Goal: Task Accomplishment & Management: Manage account settings

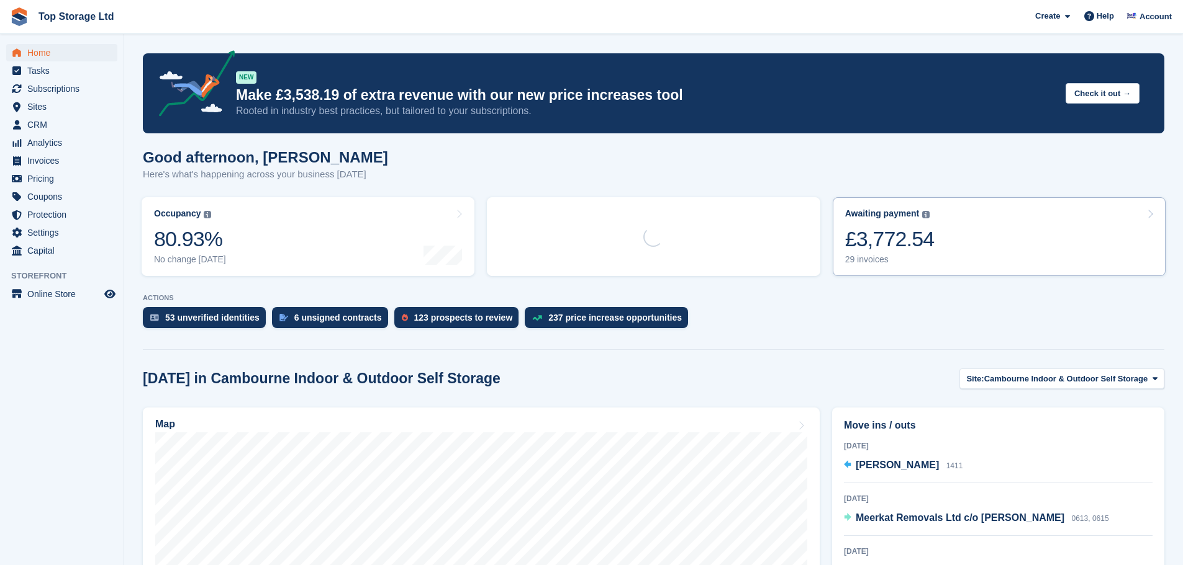
click at [937, 233] on link "Awaiting payment The total outstanding balance on all open invoices. £3,772.54 …" at bounding box center [998, 236] width 333 height 79
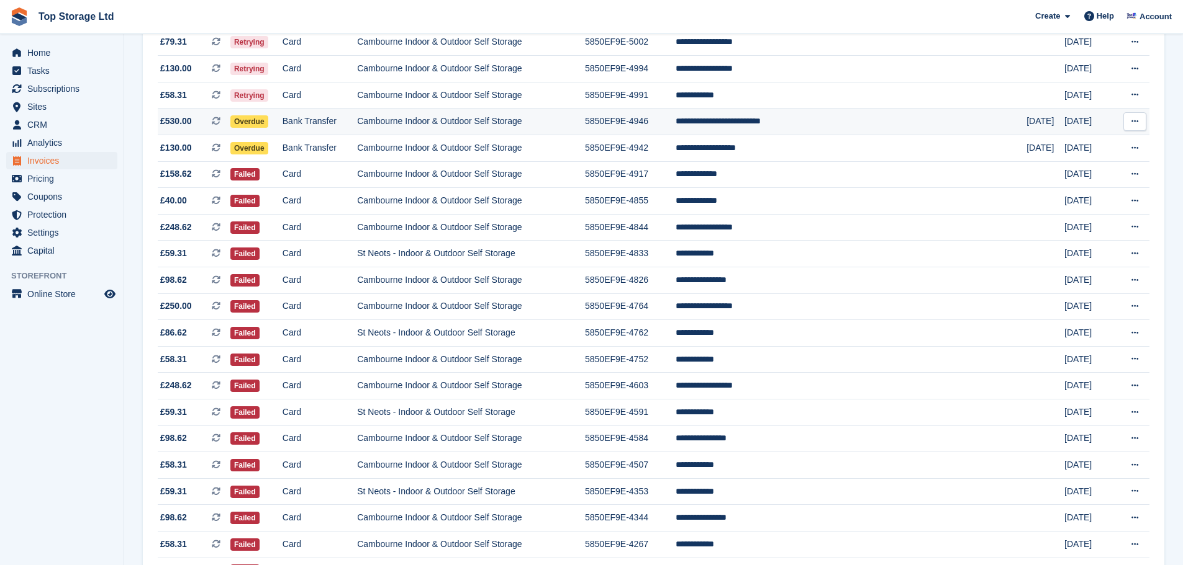
scroll to position [310, 0]
click at [426, 125] on td "Cambourne Indoor & Outdoor Self Storage" at bounding box center [471, 122] width 228 height 27
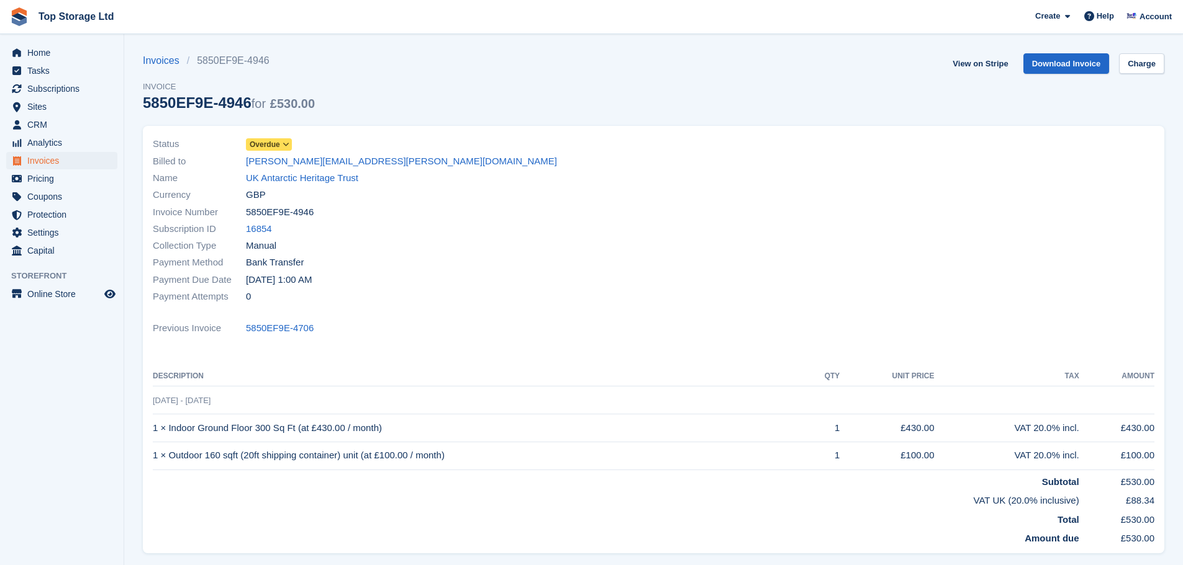
click at [270, 138] on link "Overdue" at bounding box center [269, 144] width 46 height 14
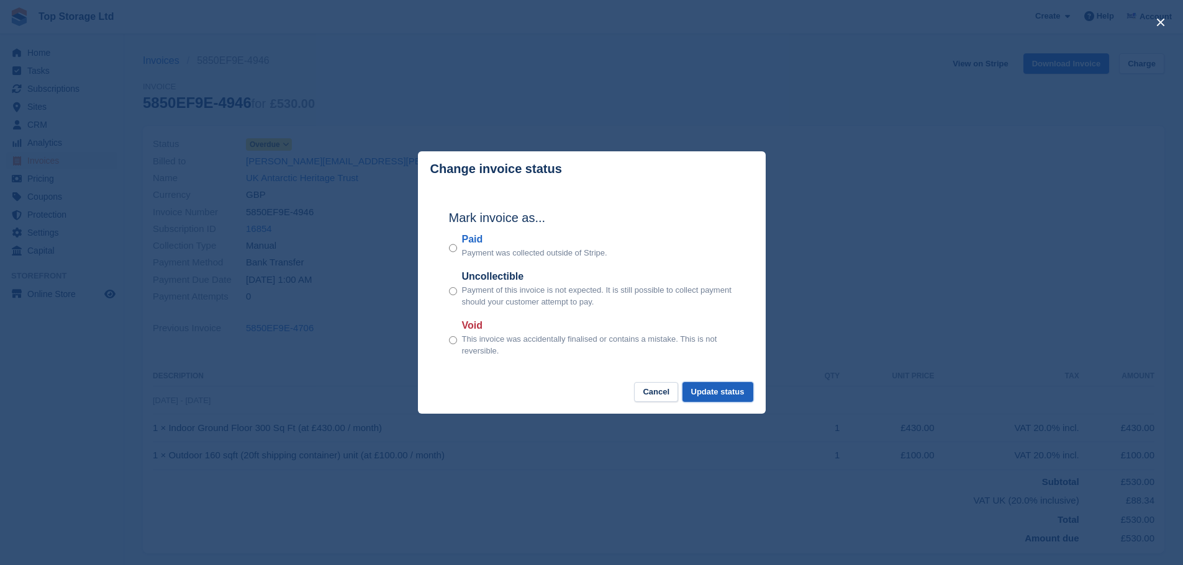
click at [727, 394] on button "Update status" at bounding box center [717, 392] width 71 height 20
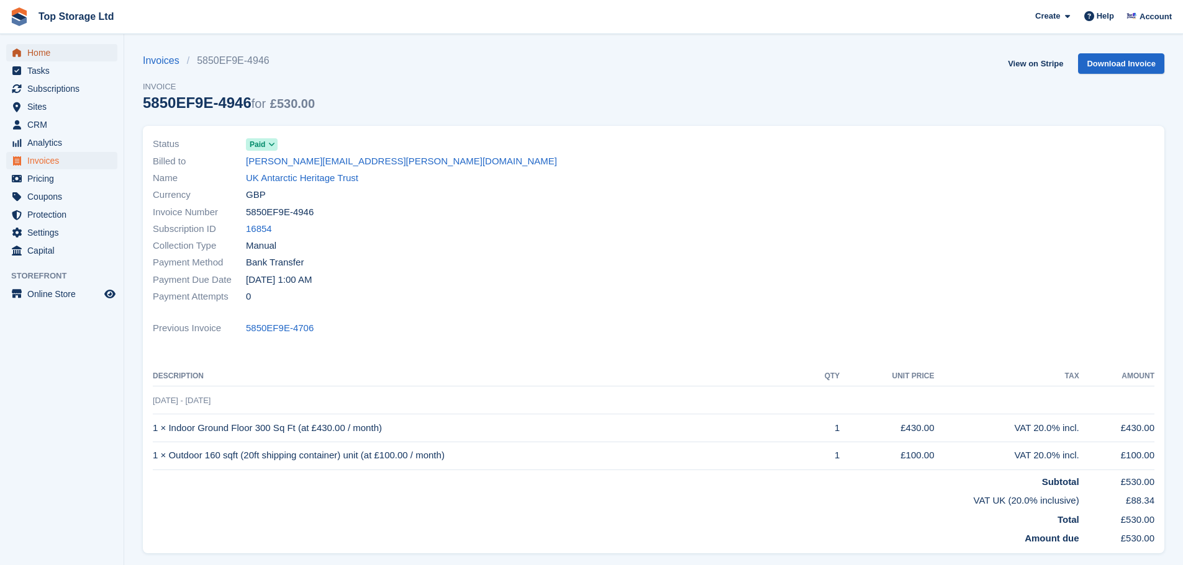
click at [50, 56] on span "Home" at bounding box center [64, 52] width 74 height 17
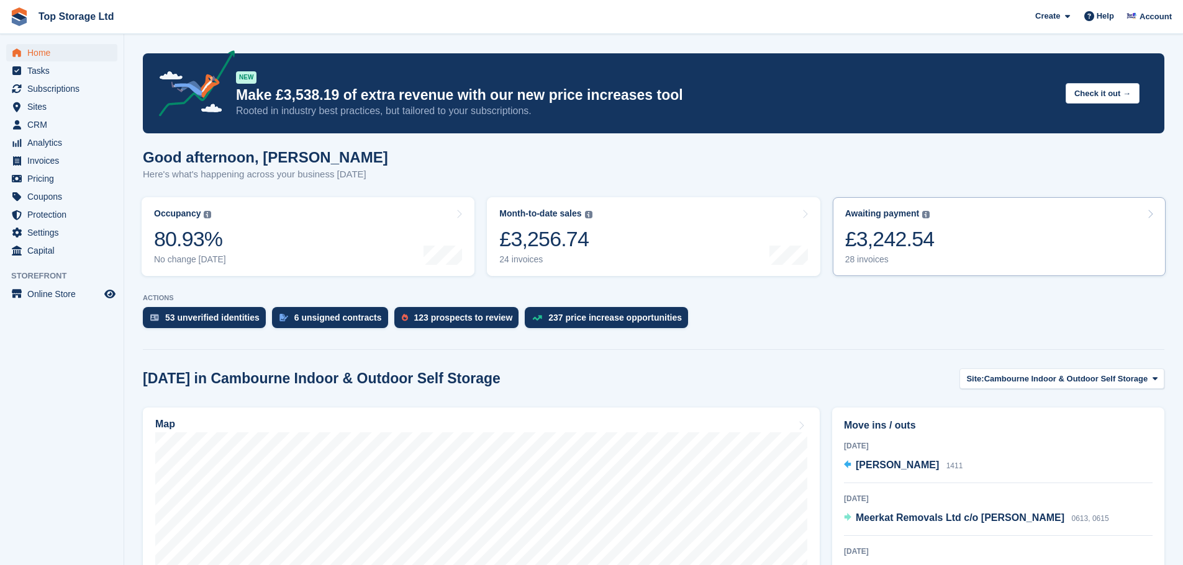
click at [922, 241] on div "£3,242.54" at bounding box center [889, 239] width 89 height 25
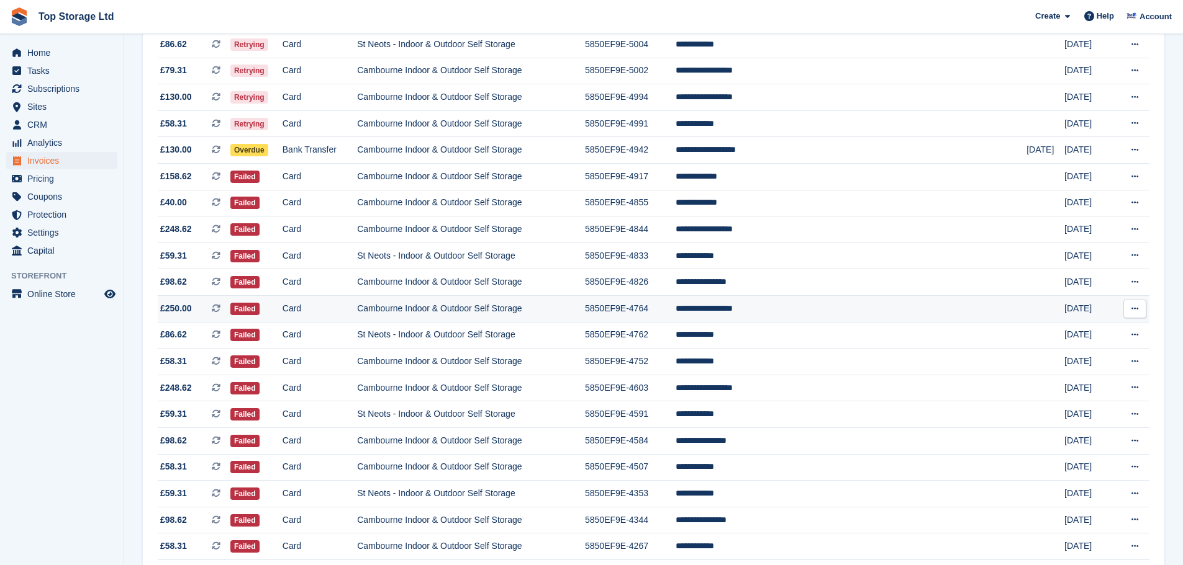
scroll to position [310, 0]
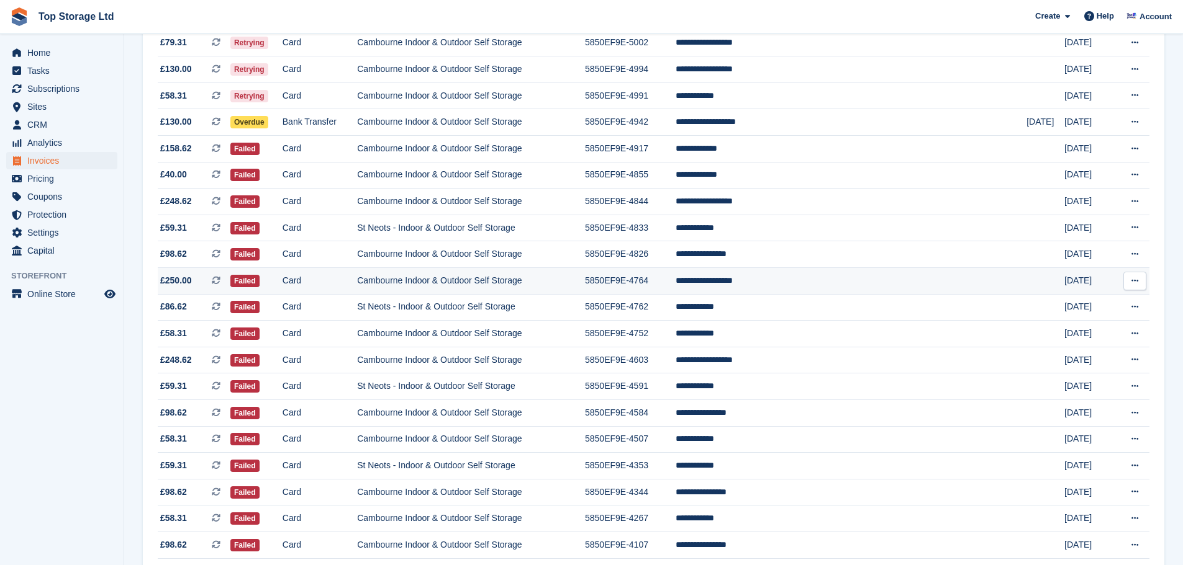
click at [790, 279] on td "**********" at bounding box center [850, 281] width 351 height 27
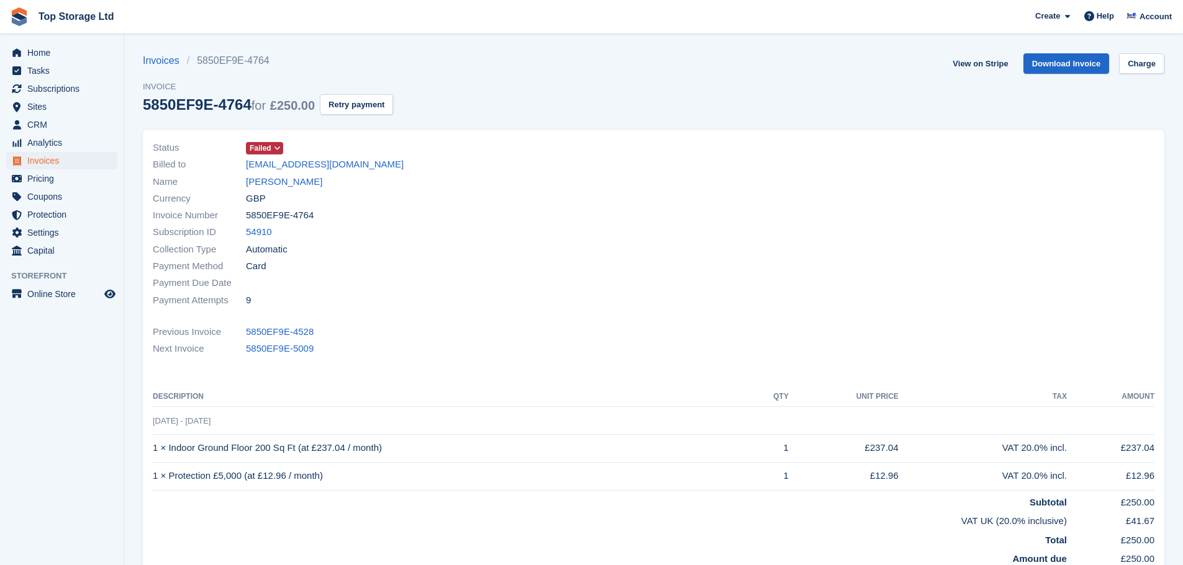
click at [276, 147] on icon at bounding box center [277, 148] width 7 height 7
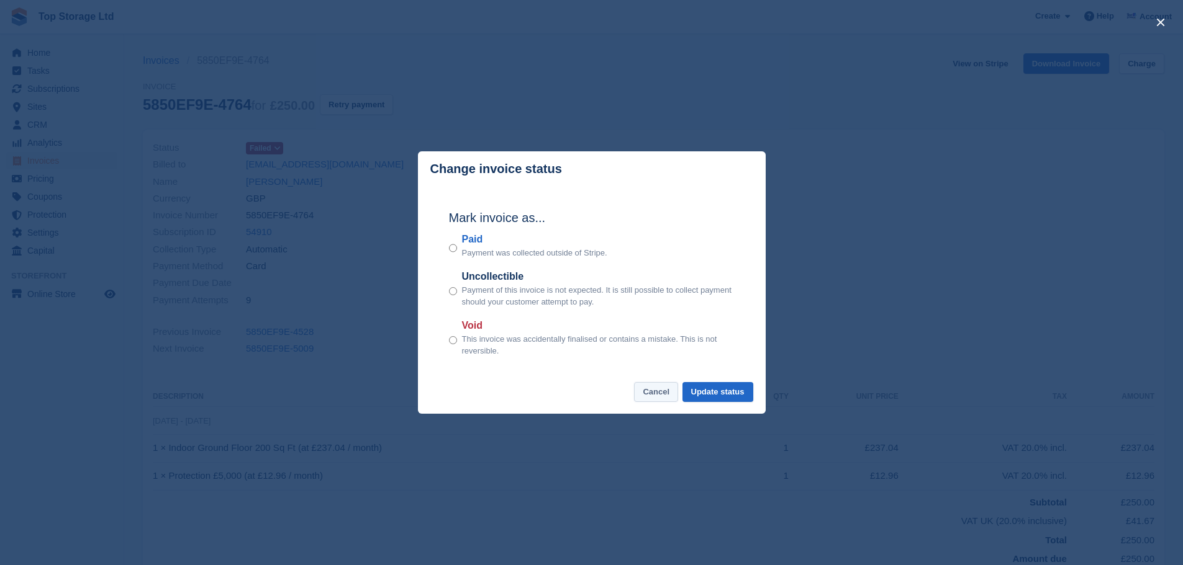
click at [656, 394] on button "Cancel" at bounding box center [656, 392] width 44 height 20
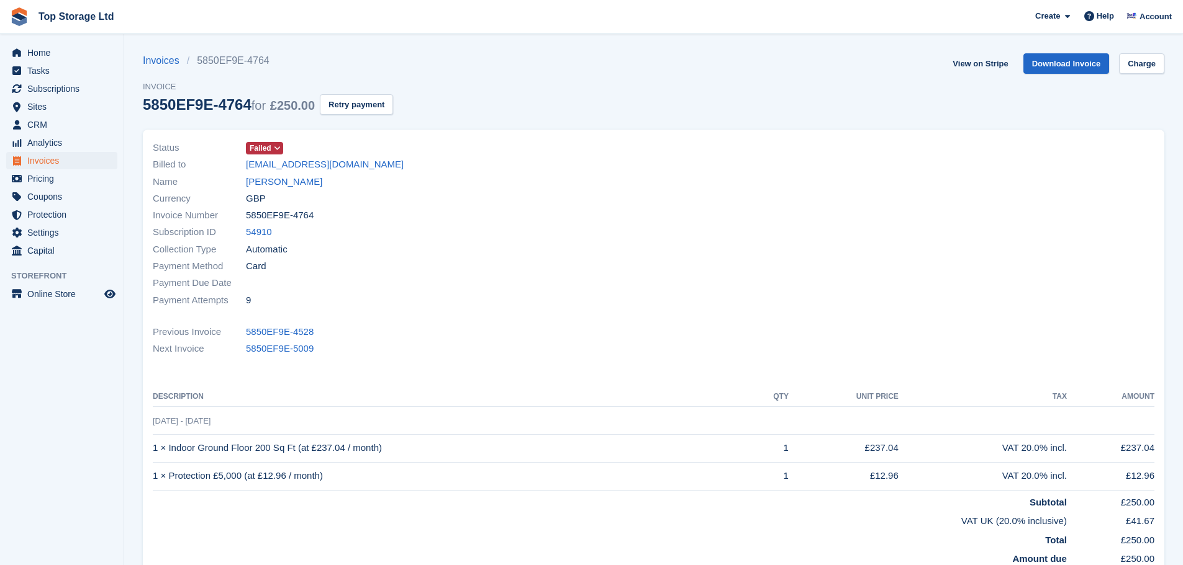
drag, startPoint x: 142, startPoint y: 105, endPoint x: 247, endPoint y: 106, distance: 105.5
click at [247, 106] on section "Invoices 5850EF9E-4764 Invoice 5850EF9E-4764 for £250.00 Retry payment View on …" at bounding box center [653, 373] width 1058 height 747
copy div "5850EF9E-4764"
click at [280, 146] on span at bounding box center [278, 148] width 10 height 10
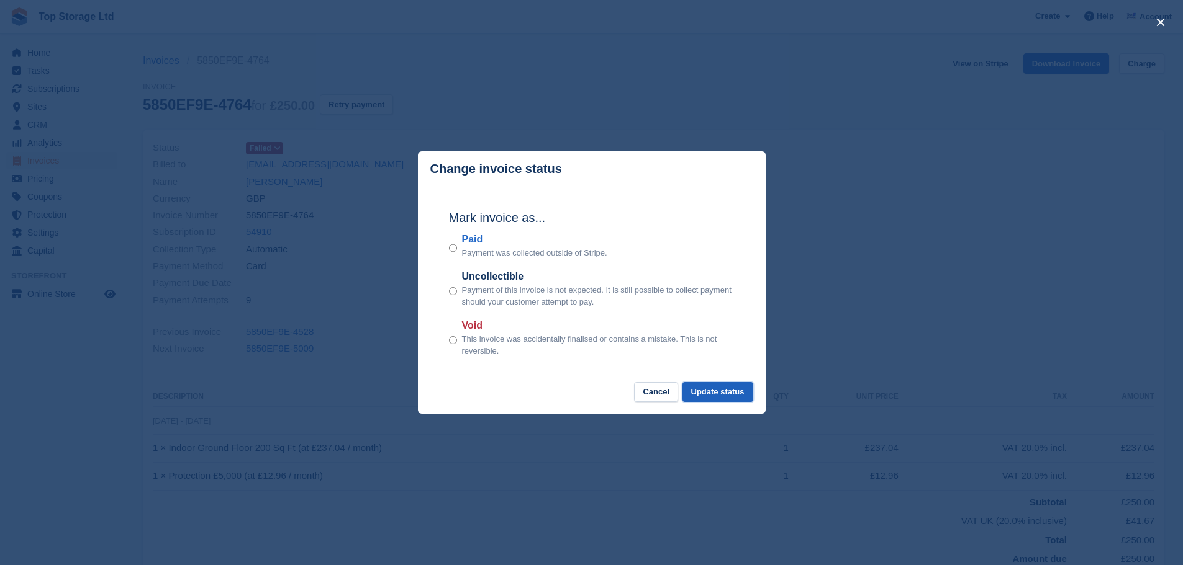
click at [703, 390] on button "Update status" at bounding box center [717, 392] width 71 height 20
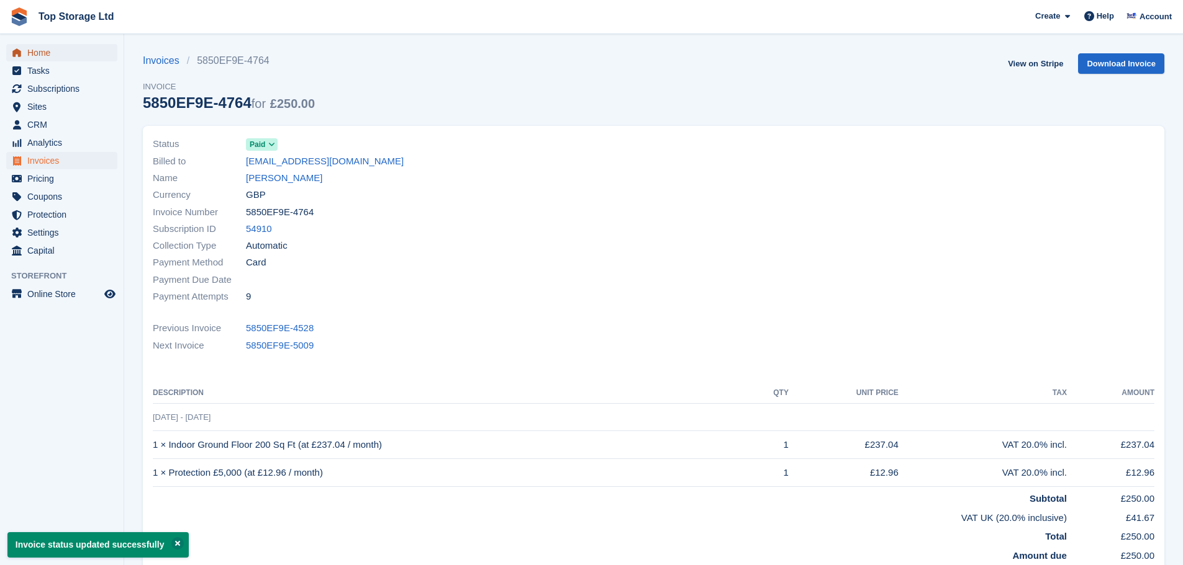
click at [47, 48] on span "Home" at bounding box center [64, 52] width 74 height 17
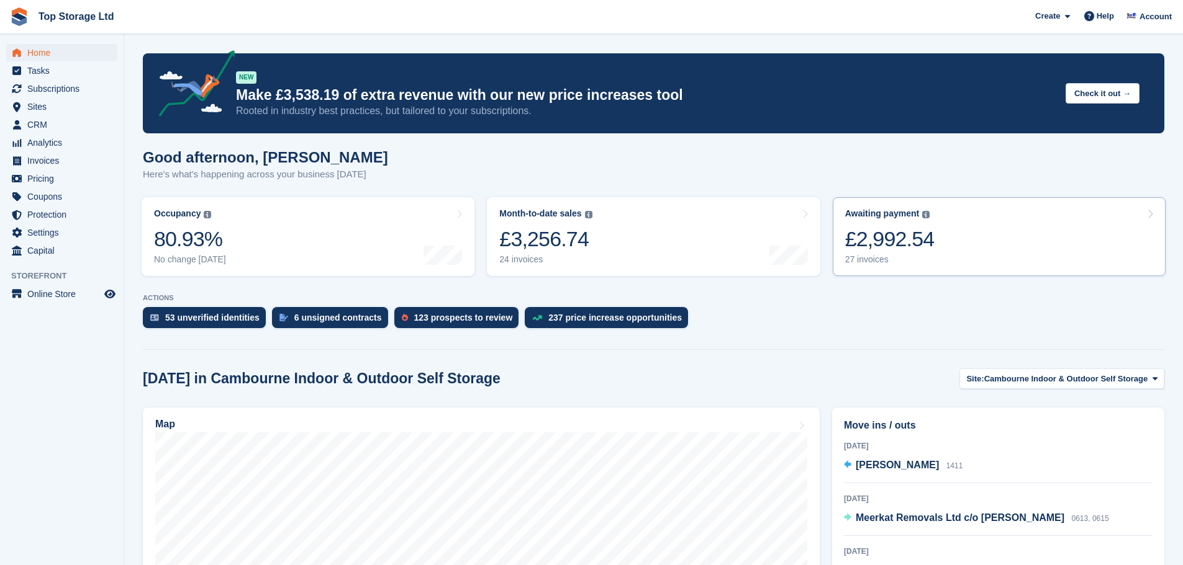
click at [885, 238] on div "£2,992.54" at bounding box center [889, 239] width 89 height 25
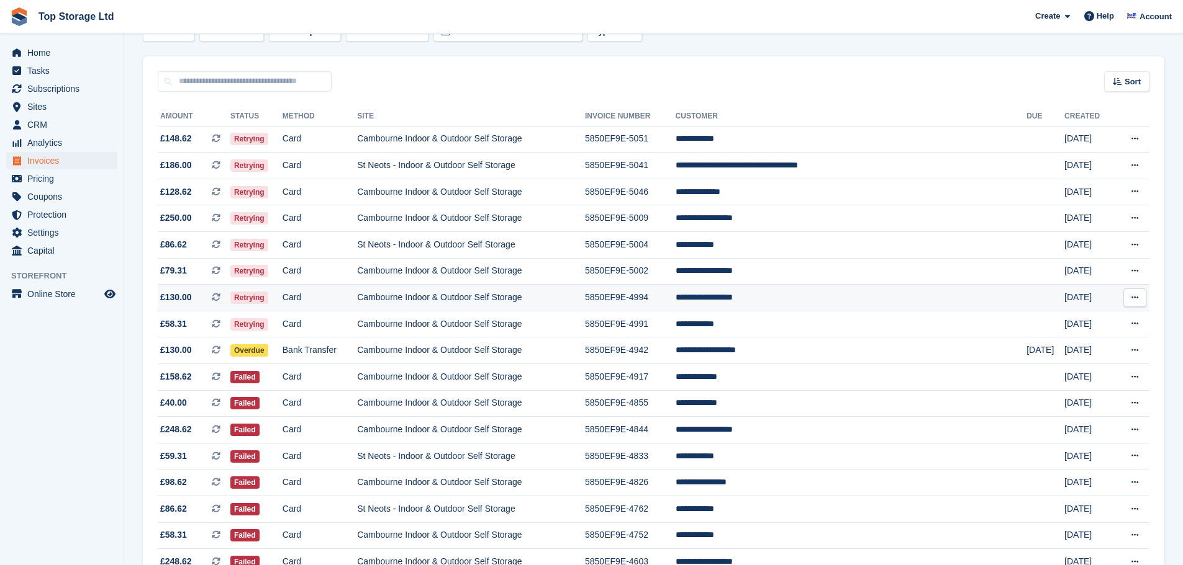
scroll to position [81, 0]
